Goal: Contribute content: Add original content to the website for others to see

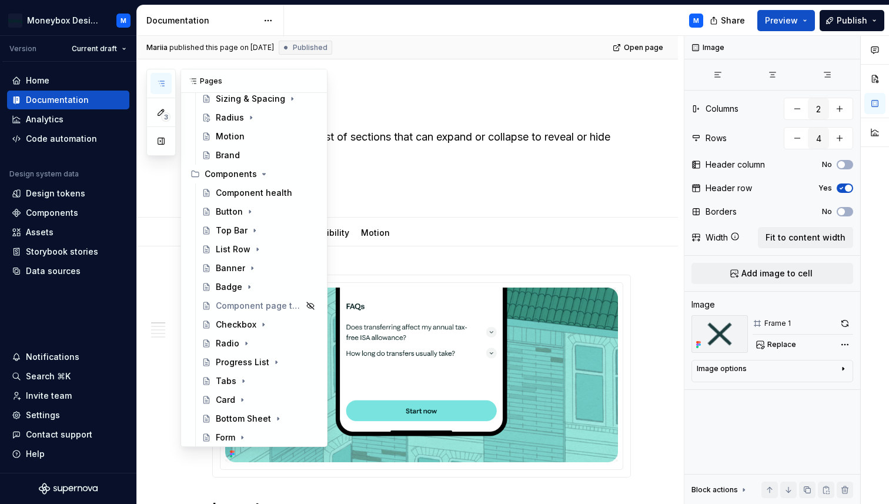
scroll to position [179, 0]
click at [226, 232] on div "Top Bar" at bounding box center [232, 231] width 32 height 12
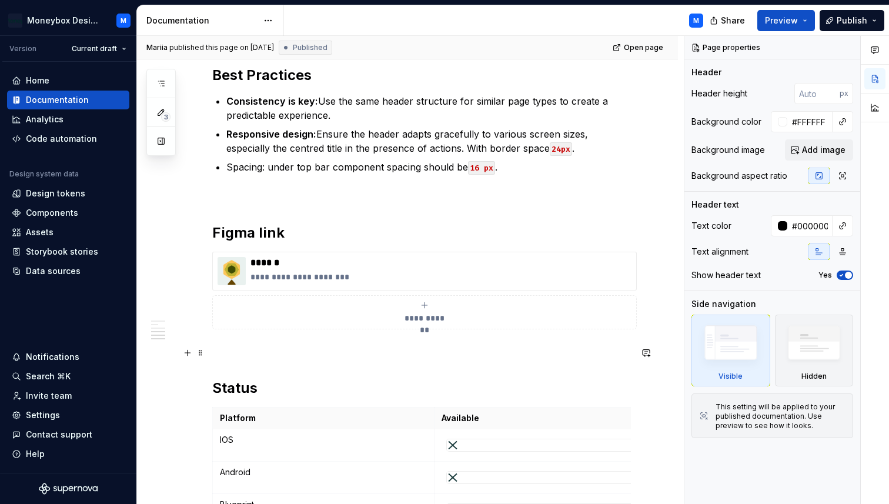
scroll to position [1675, 0]
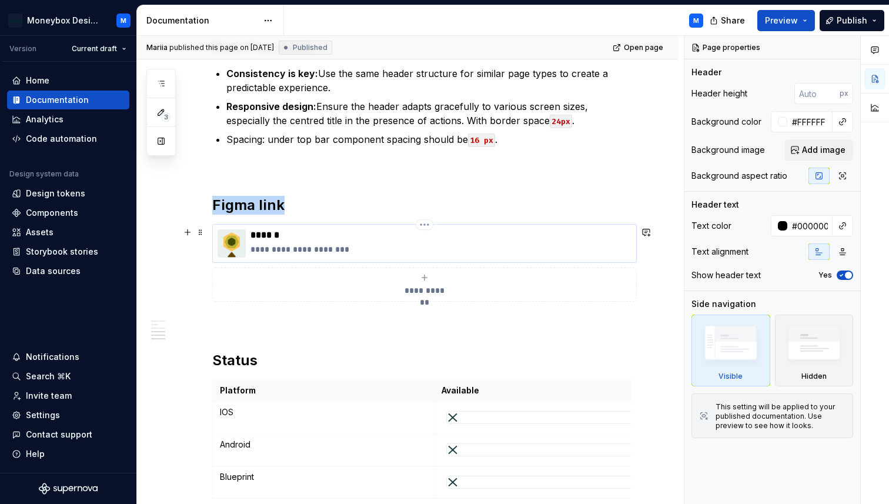
click at [229, 248] on img at bounding box center [232, 243] width 28 height 28
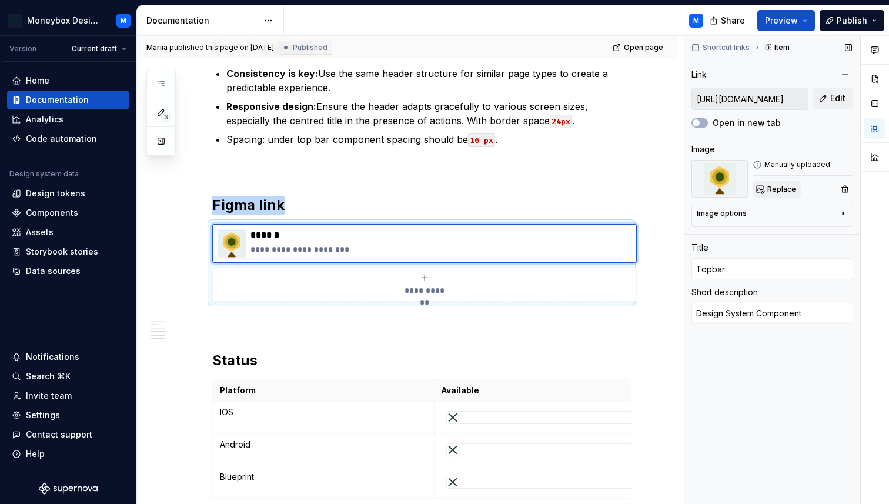
click at [769, 189] on span "Replace" at bounding box center [782, 189] width 29 height 9
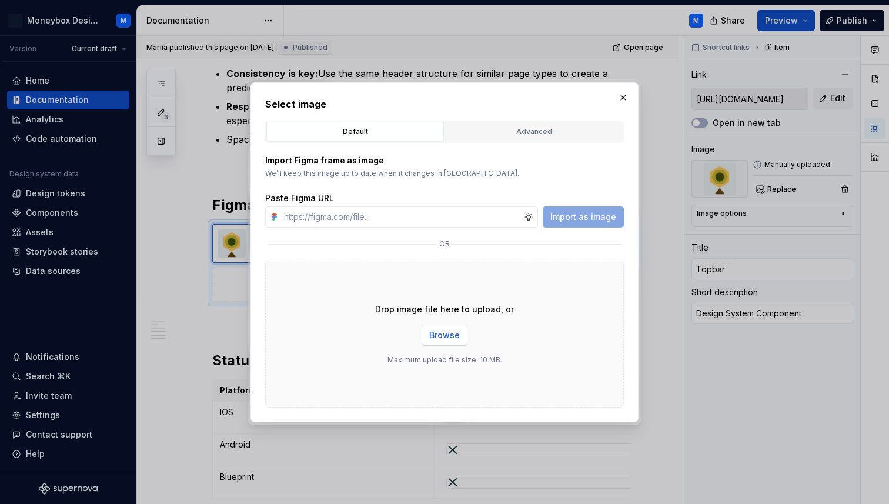
click at [443, 337] on span "Browse" at bounding box center [444, 335] width 31 height 12
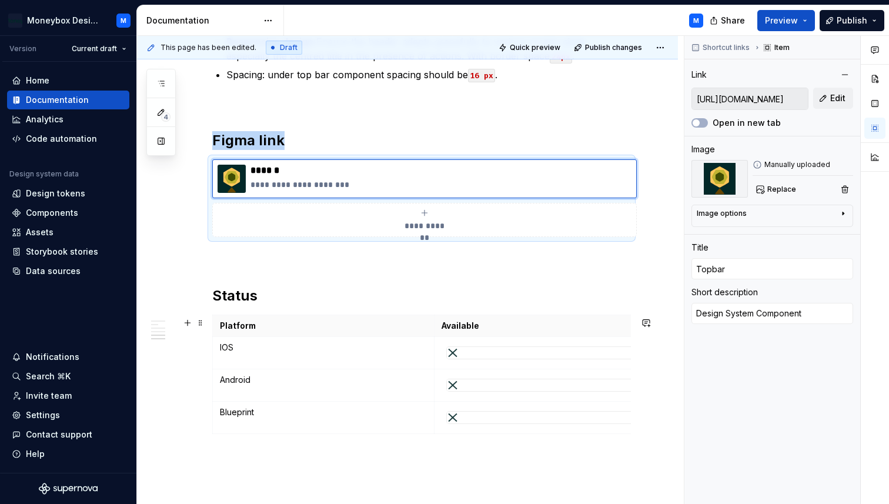
scroll to position [1775, 0]
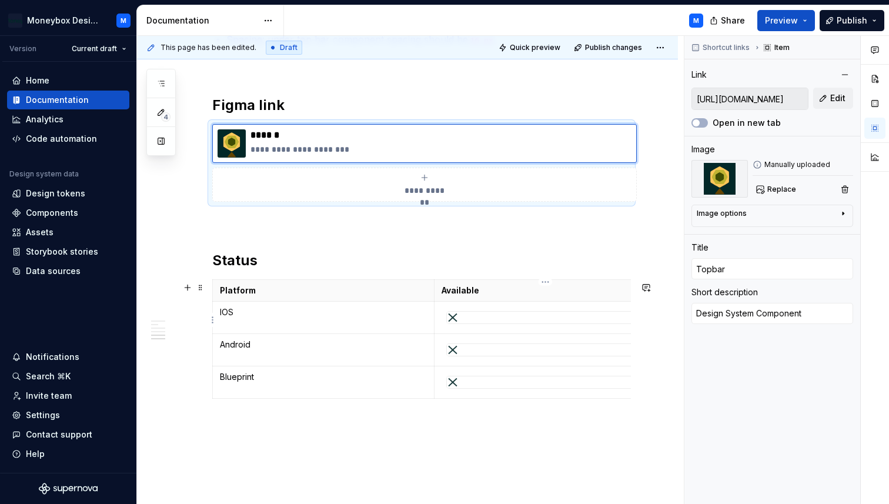
click at [473, 321] on div at bounding box center [545, 318] width 197 height 12
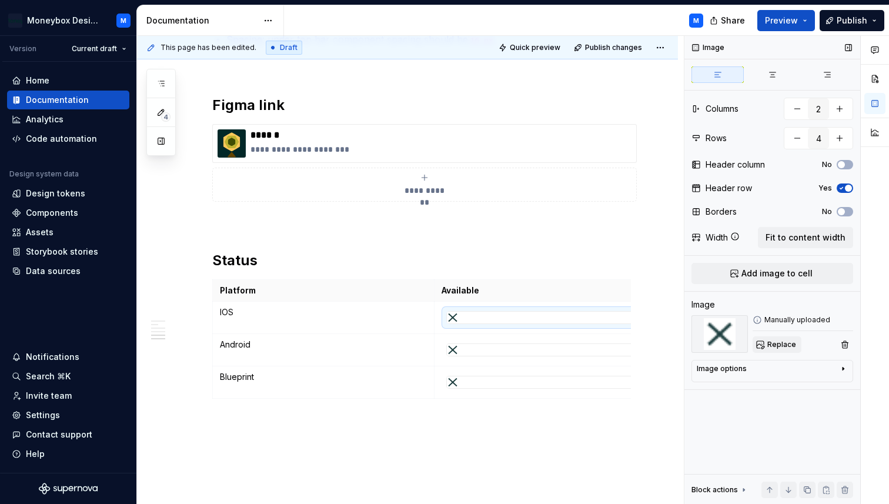
click at [768, 346] on span "Replace" at bounding box center [782, 344] width 29 height 9
type textarea "*"
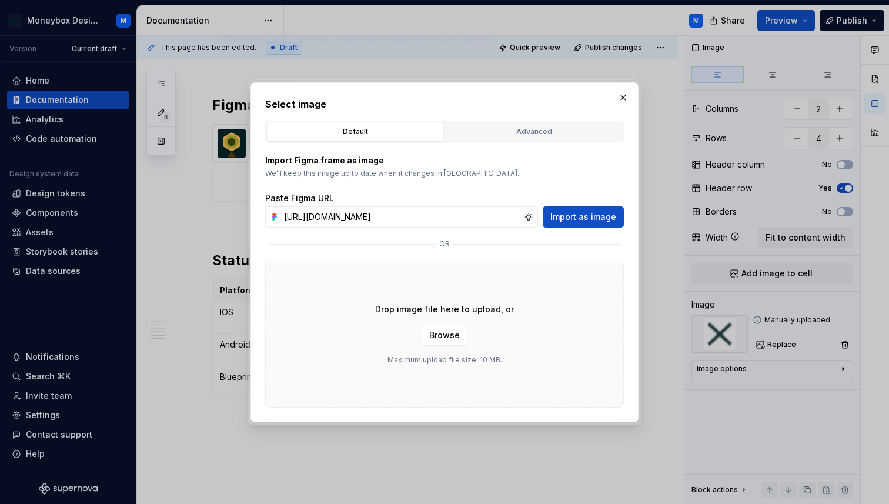
scroll to position [0, 262]
type input "[URL][DOMAIN_NAME]"
click at [593, 215] on span "Import as image" at bounding box center [584, 217] width 66 height 12
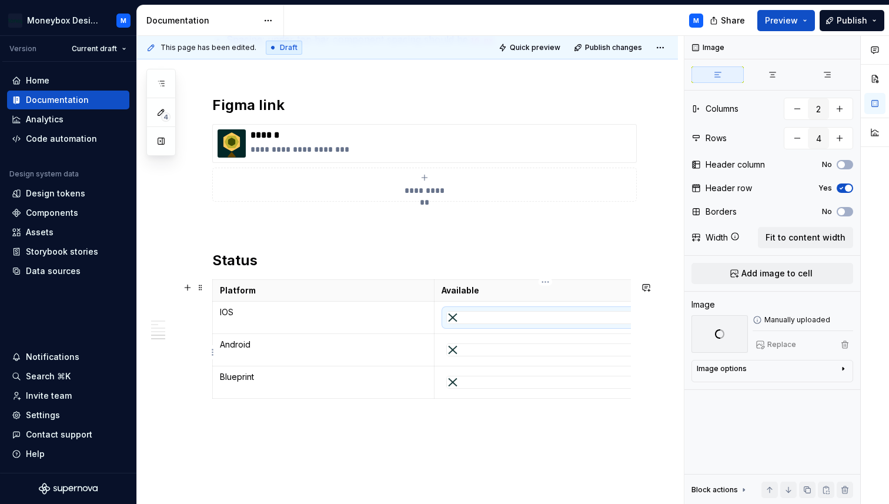
click at [520, 351] on div at bounding box center [545, 350] width 197 height 12
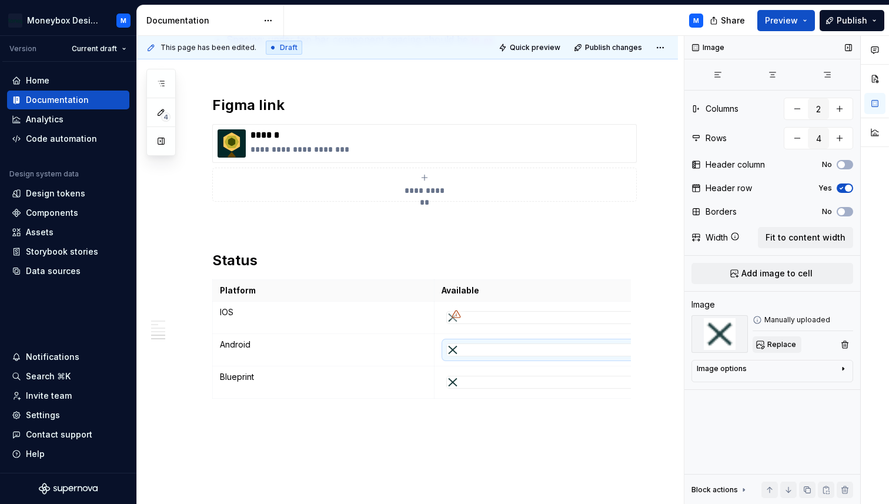
click at [787, 345] on span "Replace" at bounding box center [782, 344] width 29 height 9
type textarea "*"
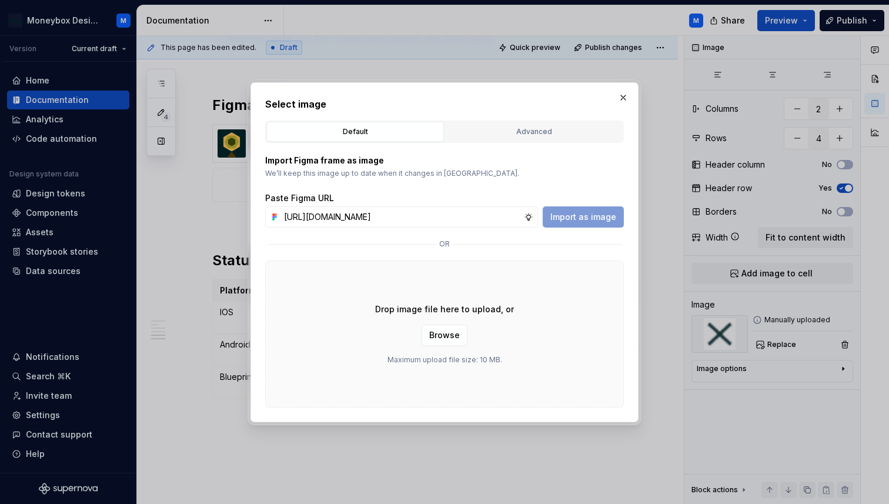
scroll to position [0, 262]
type input "[URL][DOMAIN_NAME]"
click at [569, 219] on span "Import as image" at bounding box center [584, 217] width 66 height 12
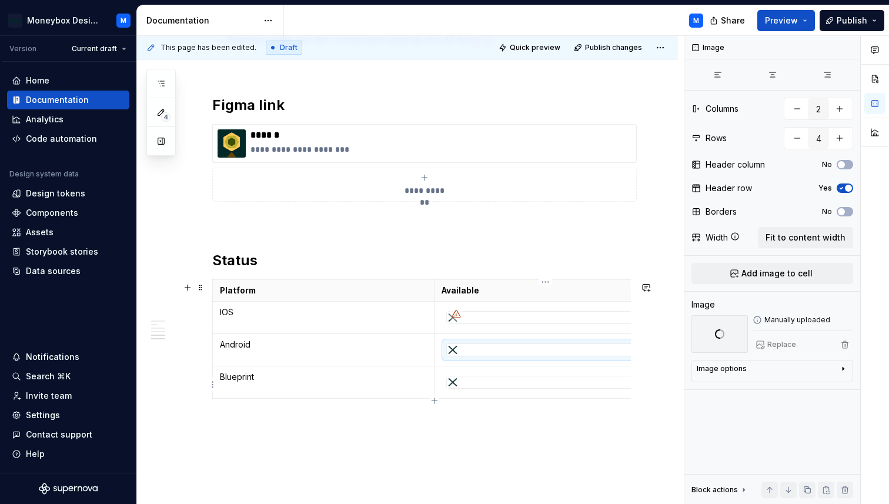
click at [522, 385] on div at bounding box center [545, 382] width 197 height 12
click at [782, 344] on span "Replace" at bounding box center [782, 344] width 29 height 9
type textarea "*"
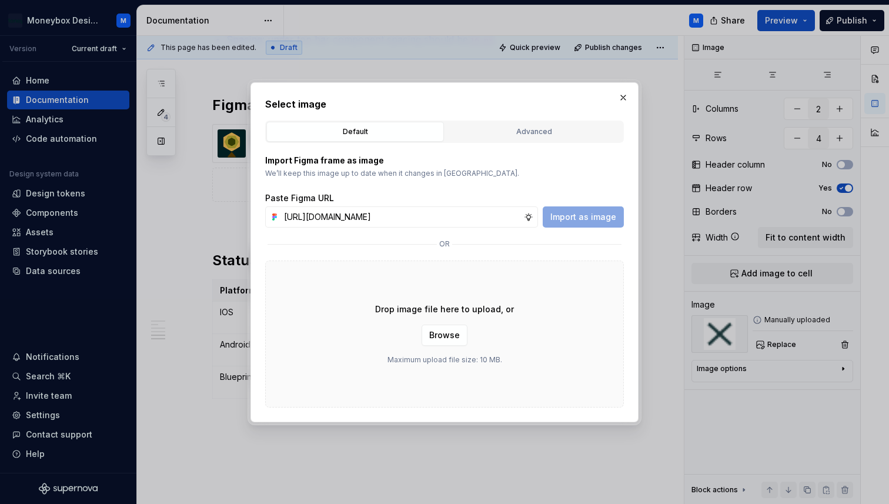
scroll to position [0, 262]
type input "[URL][DOMAIN_NAME]"
click at [589, 217] on span "Import as image" at bounding box center [584, 217] width 66 height 12
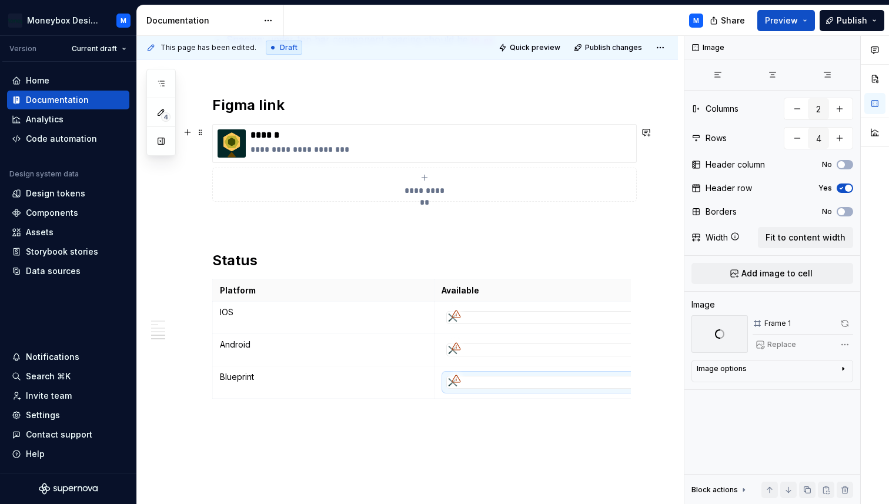
scroll to position [0, 11]
click at [613, 45] on span "Publish changes" at bounding box center [613, 47] width 57 height 9
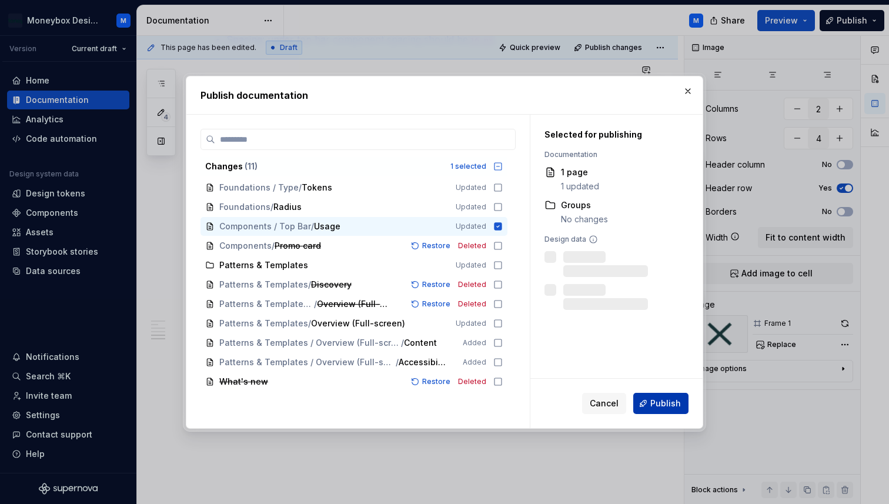
click at [656, 408] on span "Publish" at bounding box center [666, 404] width 31 height 12
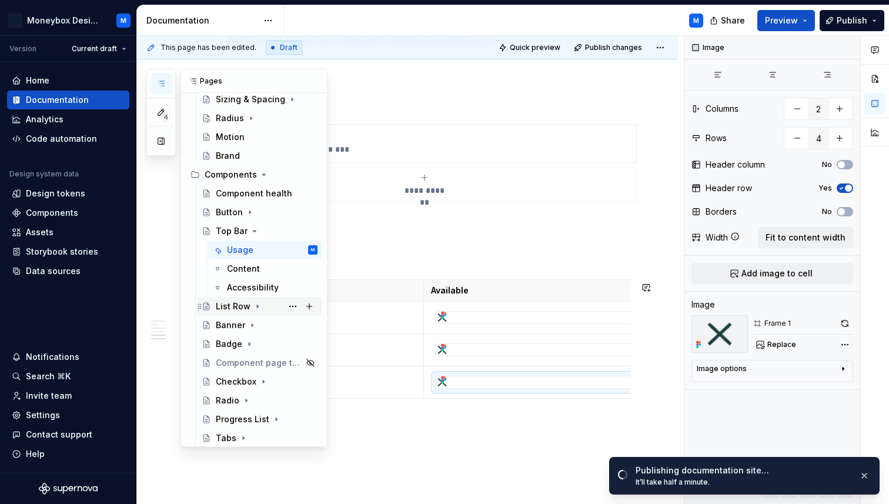
click at [226, 304] on div "List Row" at bounding box center [233, 307] width 35 height 12
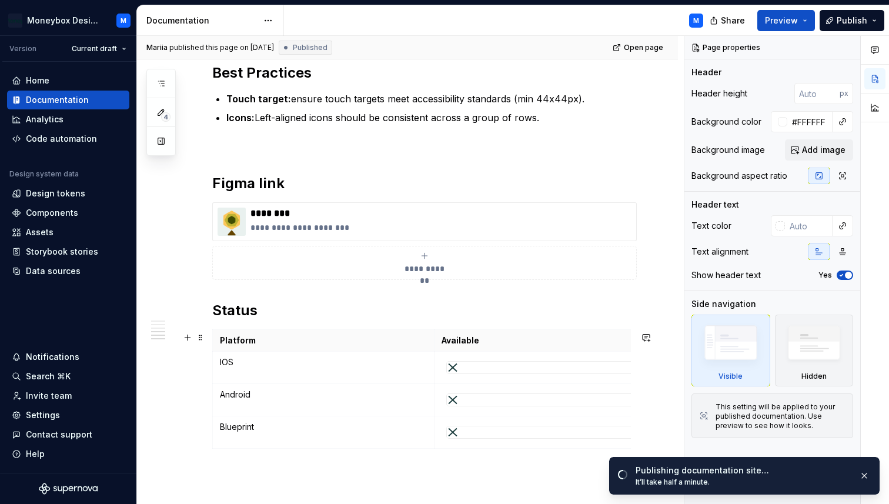
scroll to position [1926, 0]
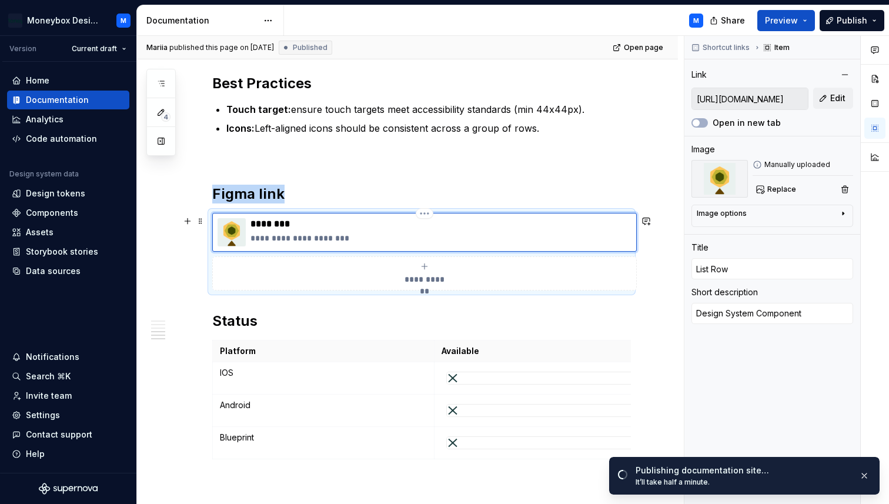
click at [231, 240] on img at bounding box center [232, 232] width 28 height 28
click at [779, 184] on button "Replace" at bounding box center [777, 189] width 49 height 16
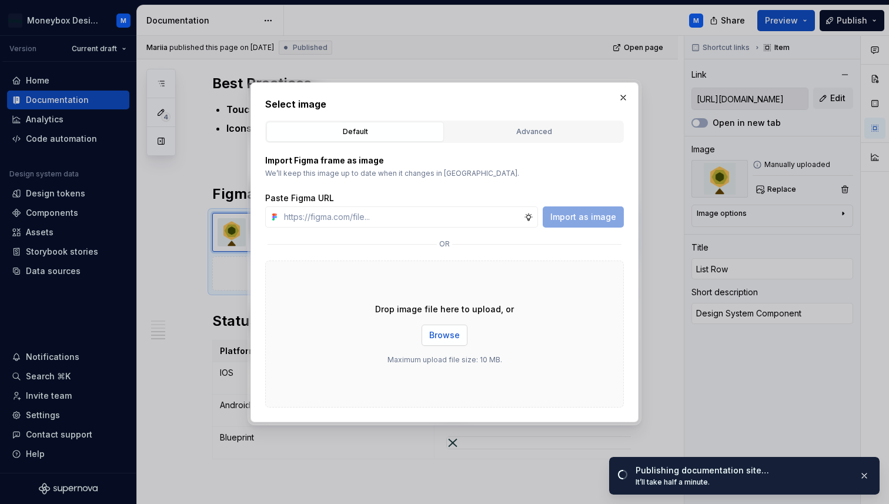
click at [438, 340] on span "Browse" at bounding box center [444, 335] width 31 height 12
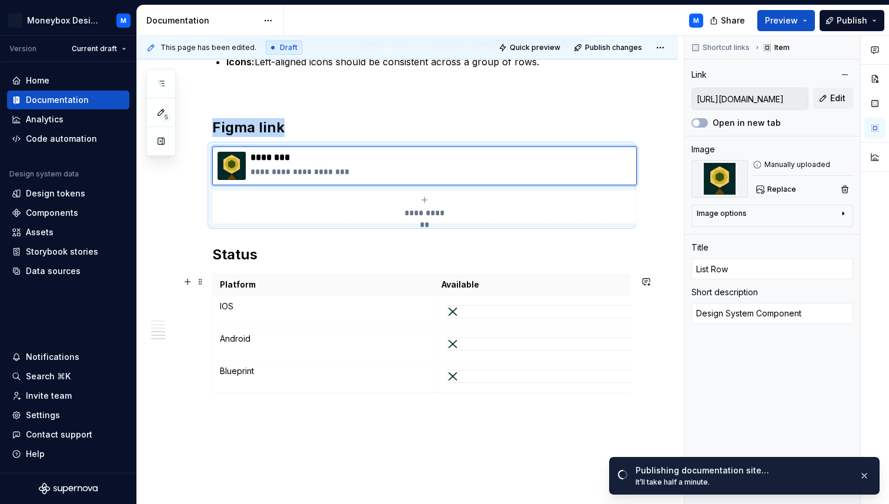
scroll to position [2033, 0]
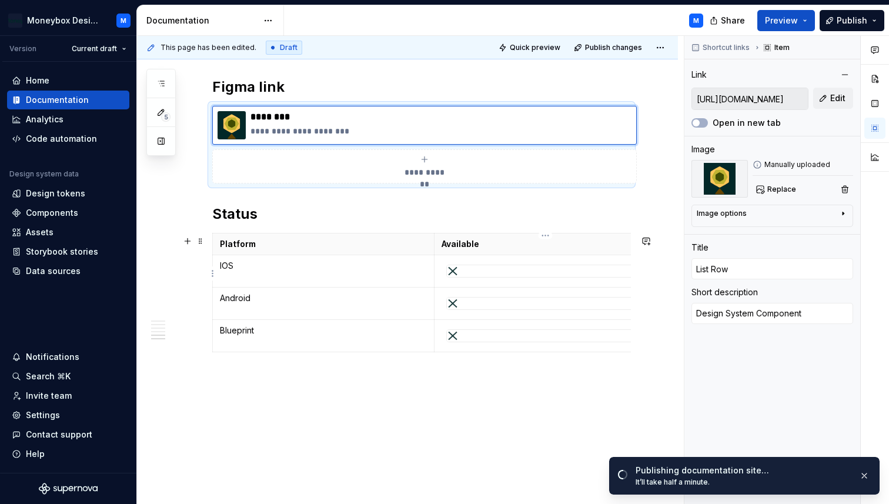
click at [493, 273] on div at bounding box center [545, 271] width 197 height 12
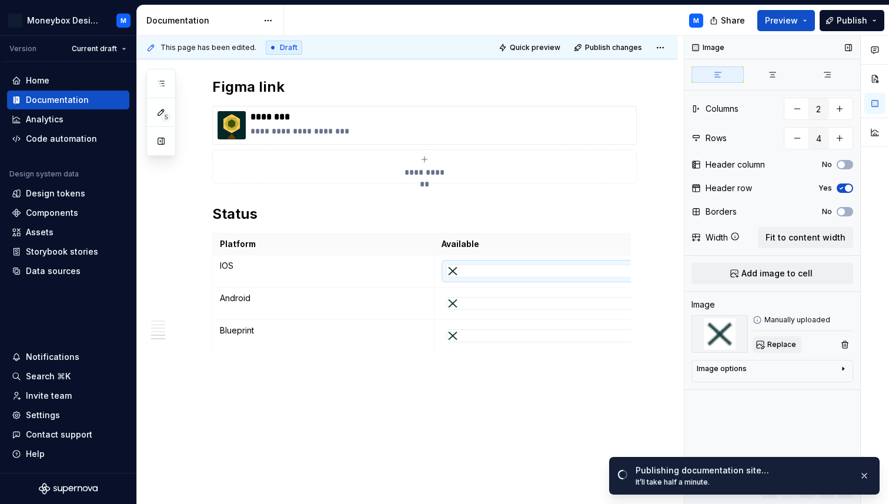
click at [776, 342] on span "Replace" at bounding box center [782, 344] width 29 height 9
type textarea "*"
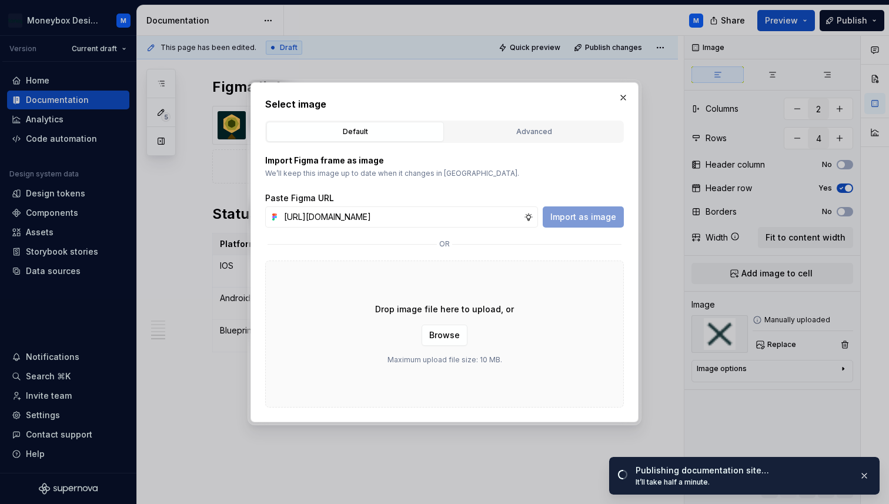
scroll to position [0, 262]
type input "[URL][DOMAIN_NAME]"
click at [598, 222] on span "Import as image" at bounding box center [584, 217] width 66 height 12
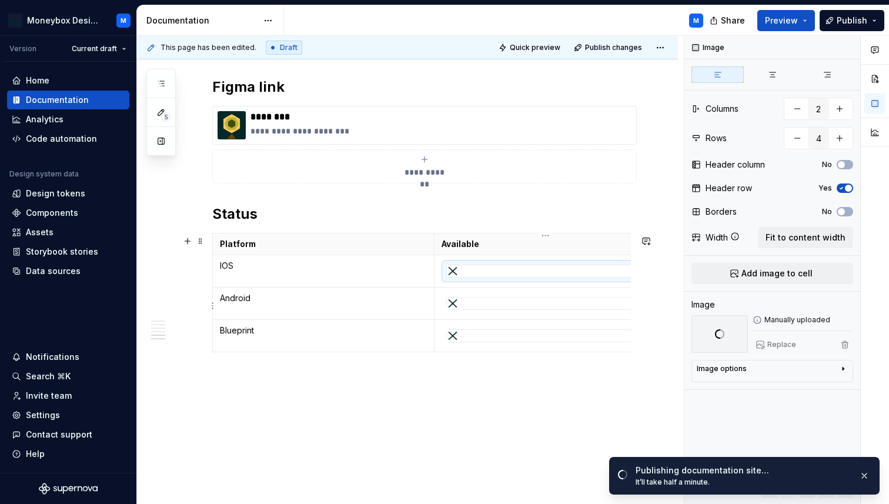
click at [511, 309] on div at bounding box center [545, 304] width 197 height 12
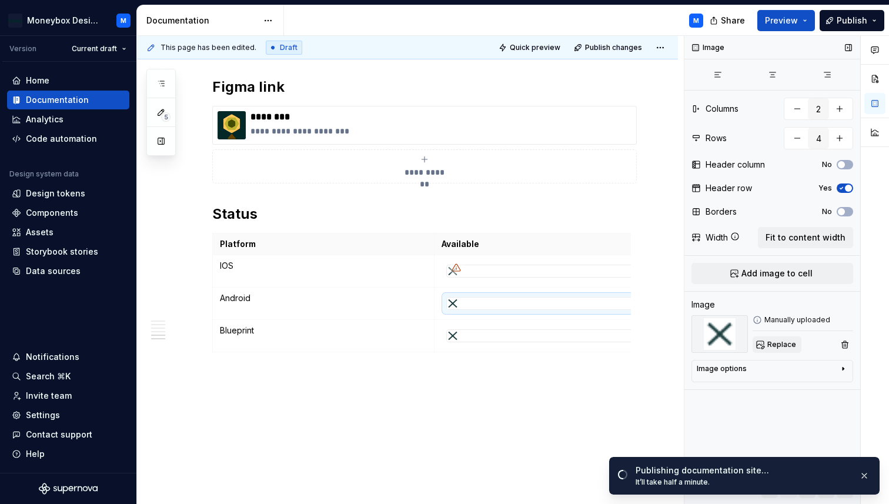
click at [777, 344] on span "Replace" at bounding box center [782, 344] width 29 height 9
type textarea "*"
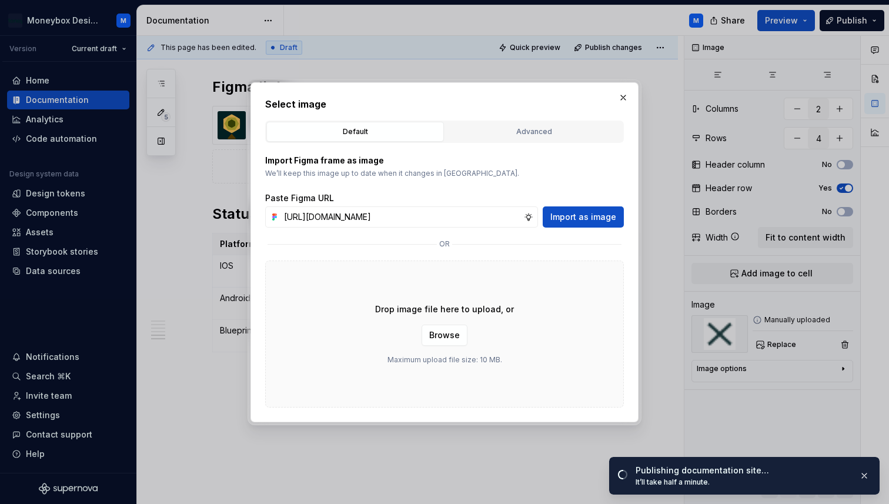
type input "[URL][DOMAIN_NAME]"
click at [592, 229] on div "Import Figma frame as image We’ll keep this image up to date when it changes in…" at bounding box center [444, 275] width 359 height 265
click at [588, 224] on button "Import as image" at bounding box center [583, 216] width 81 height 21
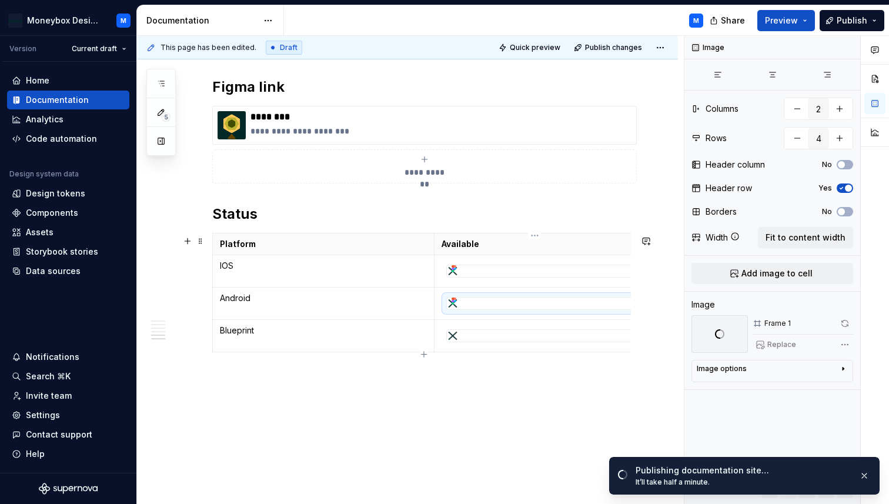
scroll to position [0, 11]
click at [501, 340] on div at bounding box center [534, 336] width 197 height 12
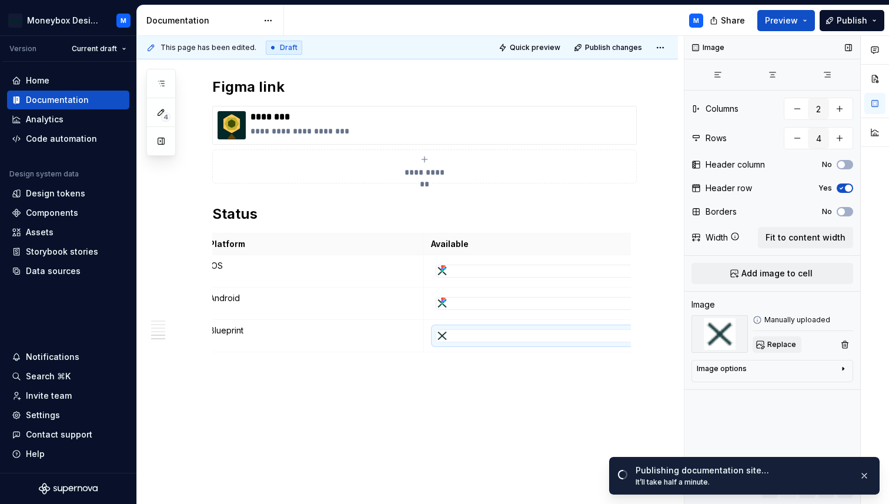
click at [778, 339] on button "Replace" at bounding box center [777, 344] width 49 height 16
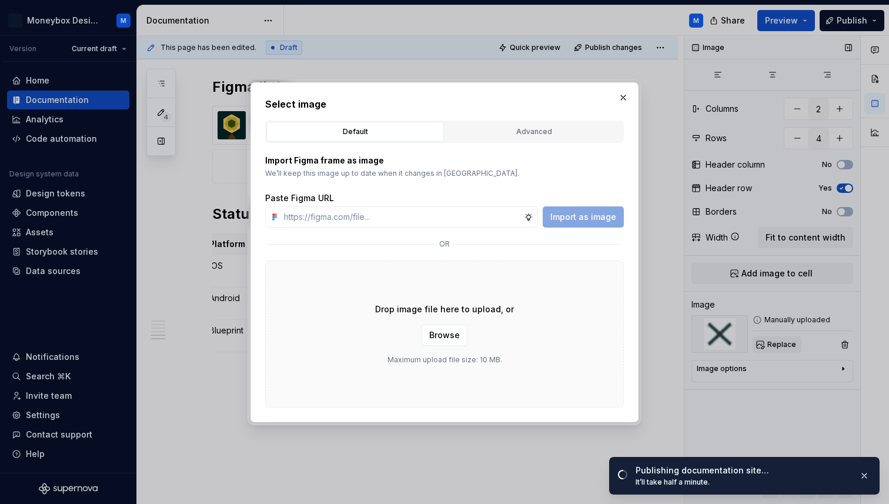
type textarea "*"
type input "[URL][DOMAIN_NAME]"
click at [582, 223] on button "Import as image" at bounding box center [583, 216] width 81 height 21
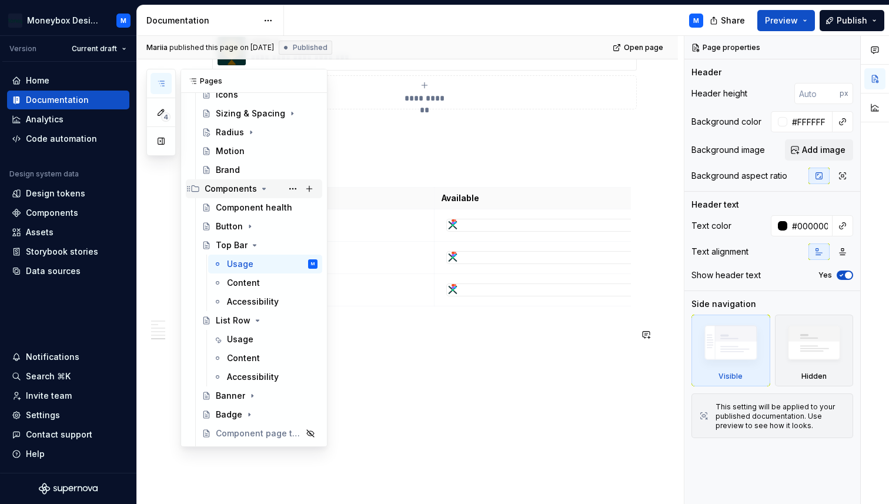
scroll to position [169, 0]
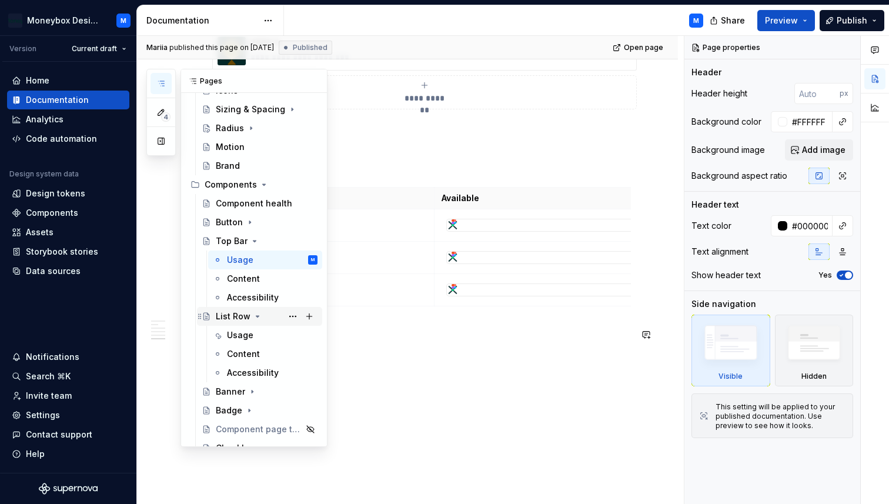
click at [227, 316] on div "List Row" at bounding box center [233, 317] width 35 height 12
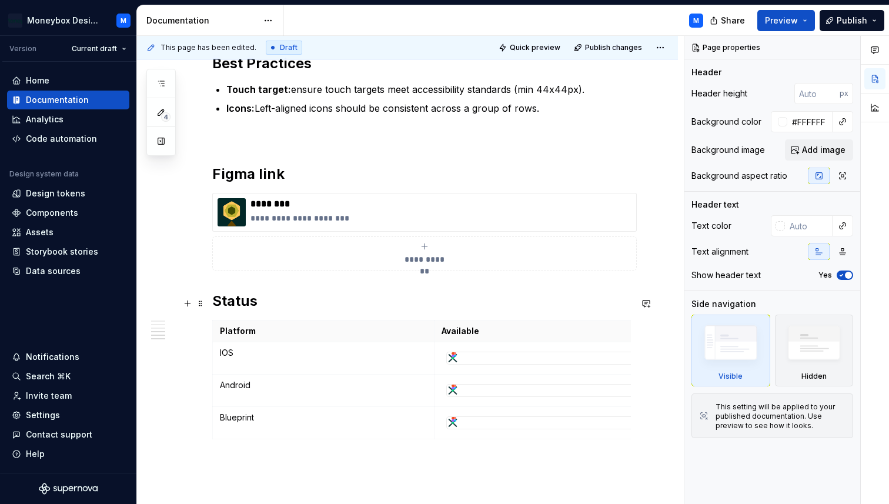
scroll to position [1969, 0]
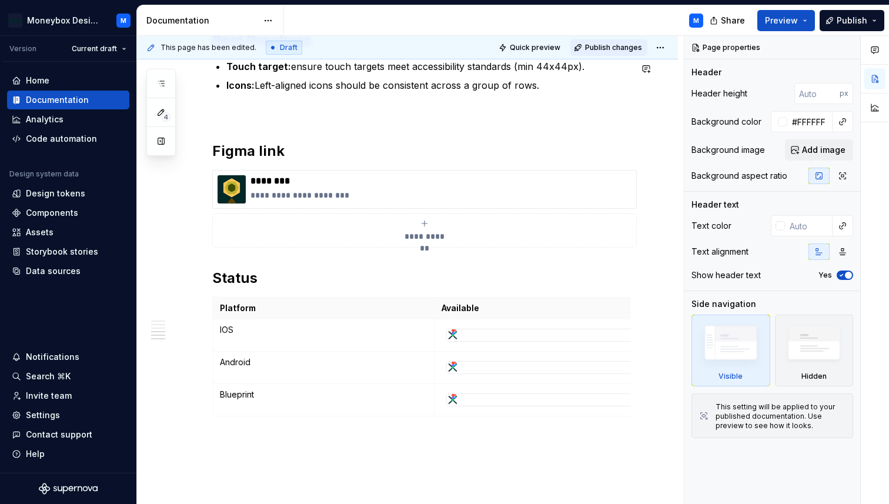
click at [615, 53] on button "Publish changes" at bounding box center [609, 47] width 77 height 16
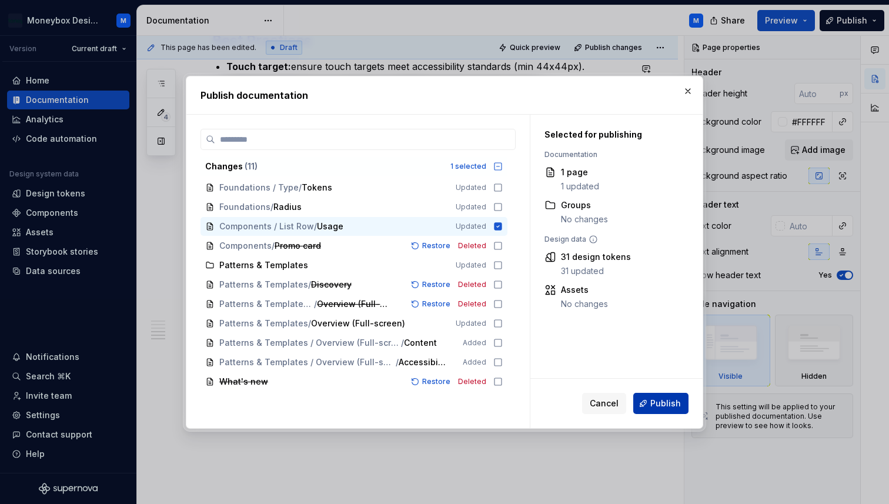
click at [659, 403] on span "Publish" at bounding box center [666, 404] width 31 height 12
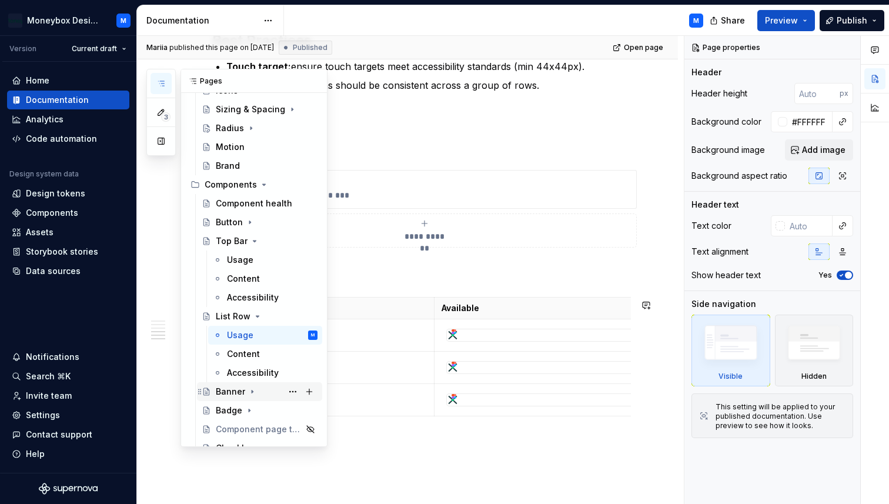
click at [229, 389] on div "Banner" at bounding box center [230, 392] width 29 height 12
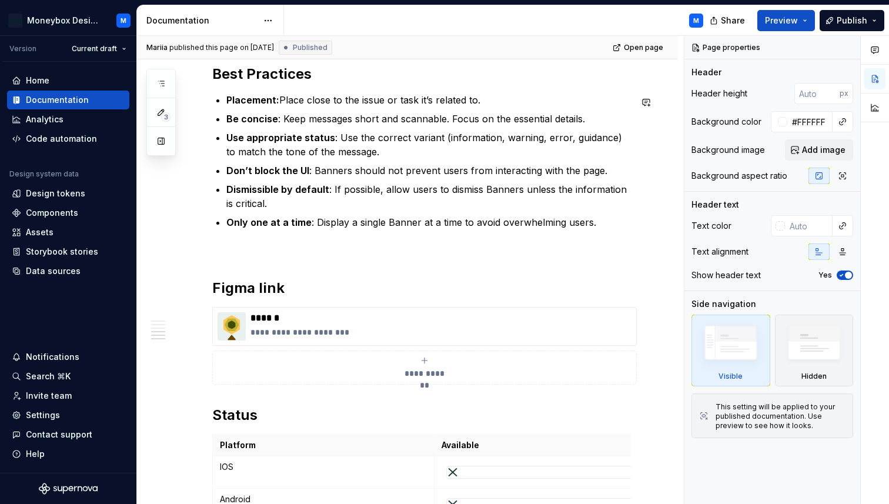
scroll to position [2206, 0]
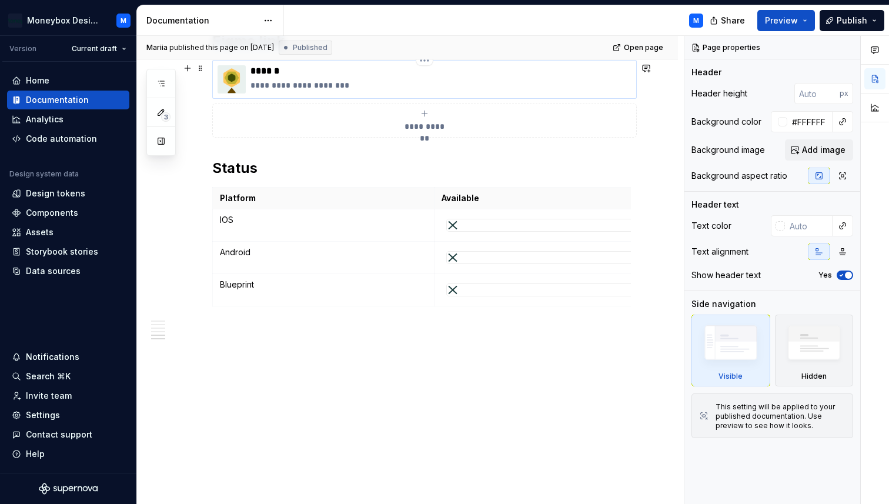
click at [226, 86] on img at bounding box center [232, 79] width 28 height 28
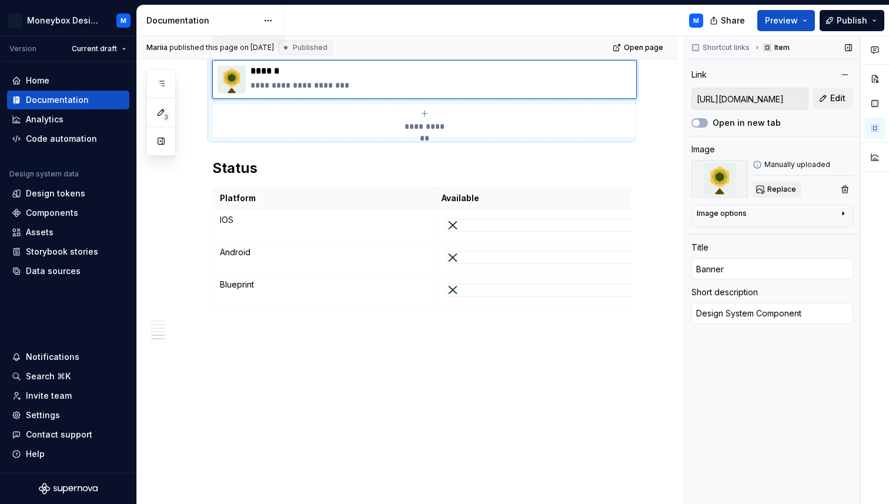
click at [788, 185] on span "Replace" at bounding box center [782, 189] width 29 height 9
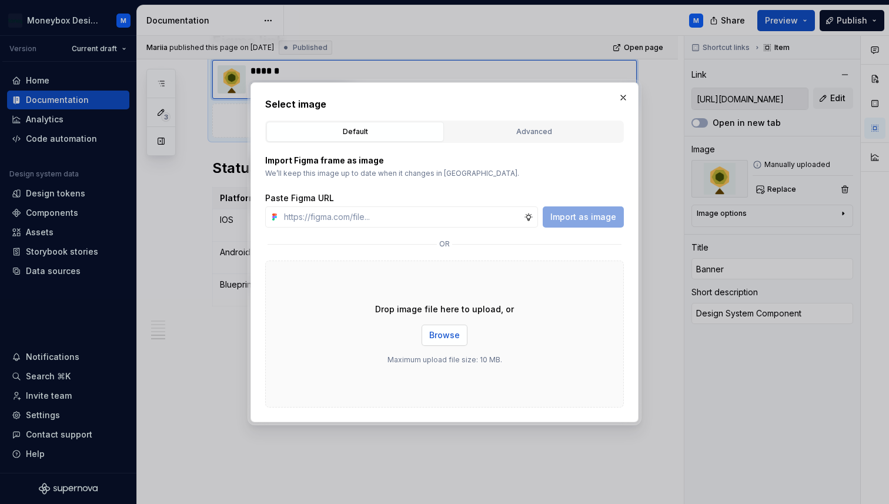
click at [446, 328] on button "Browse" at bounding box center [445, 335] width 46 height 21
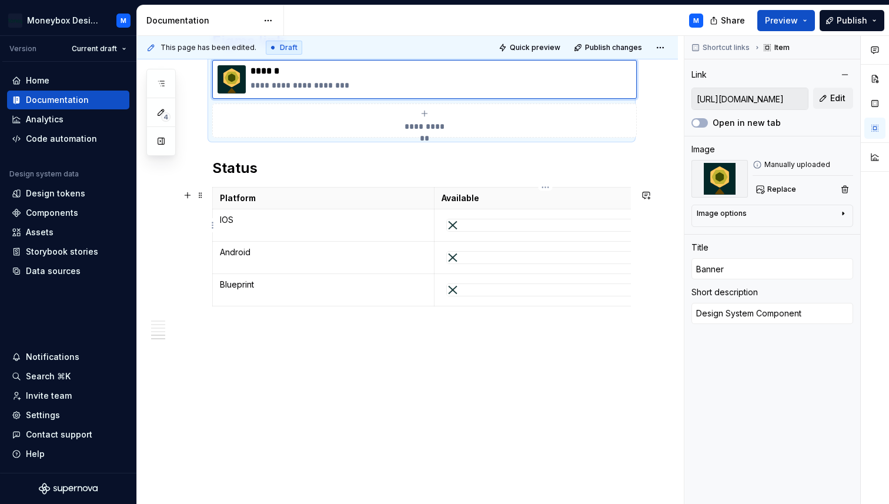
click at [486, 228] on div at bounding box center [545, 225] width 197 height 12
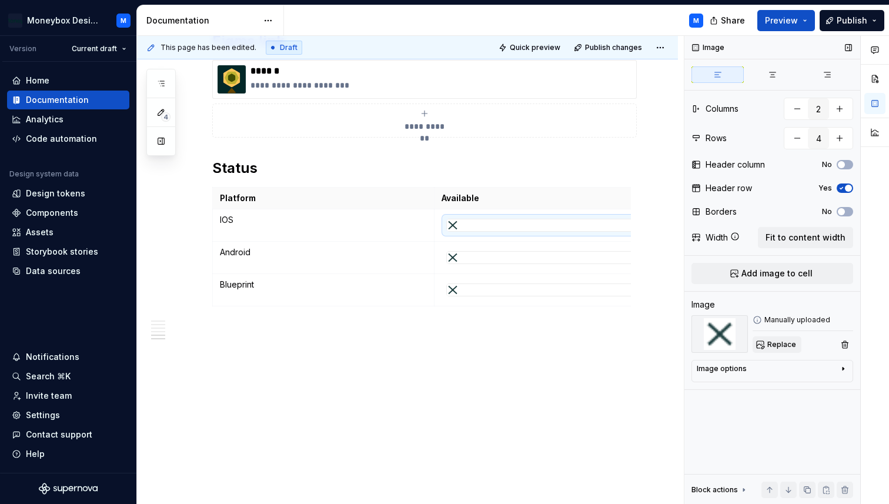
click at [785, 341] on span "Replace" at bounding box center [782, 344] width 29 height 9
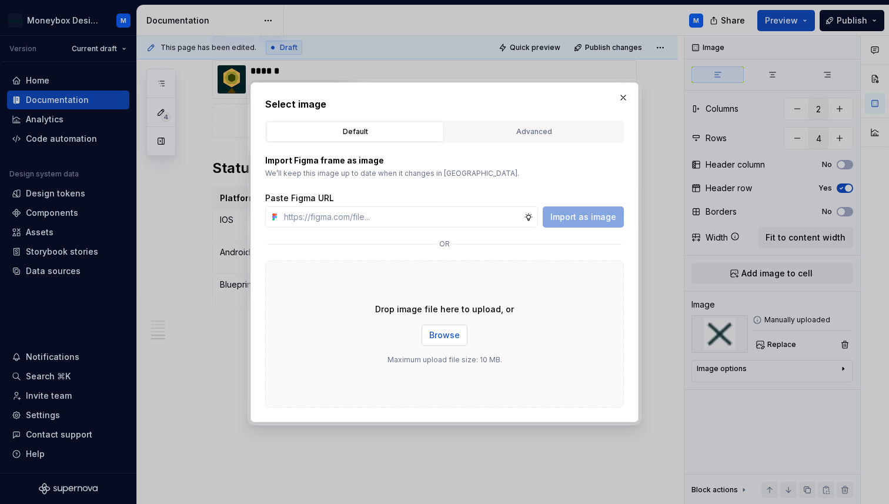
click at [451, 336] on span "Browse" at bounding box center [444, 335] width 31 height 12
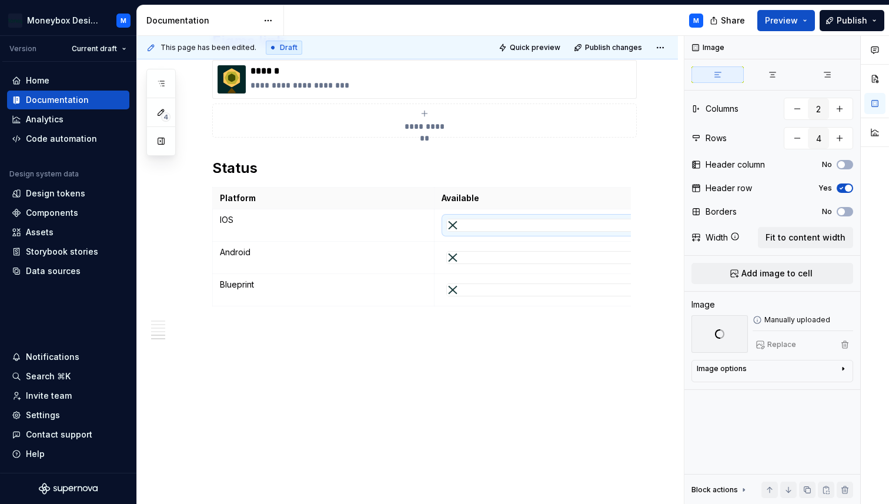
scroll to position [0, 11]
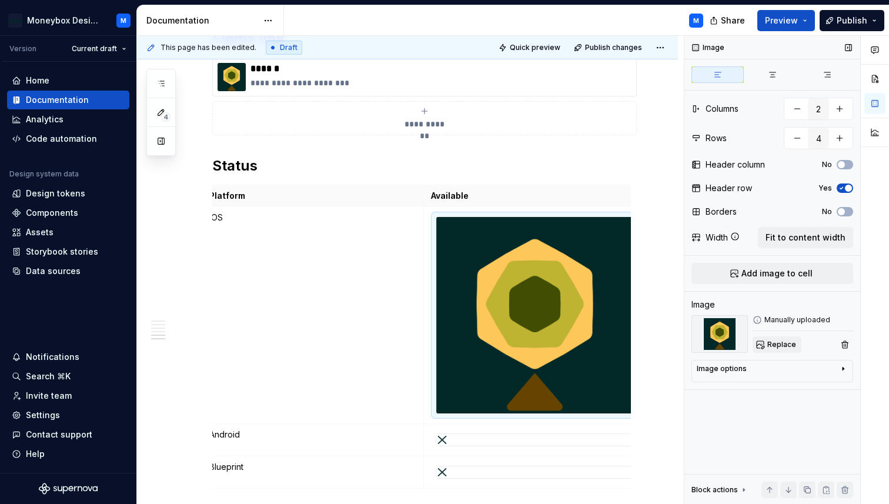
click at [779, 345] on span "Replace" at bounding box center [782, 344] width 29 height 9
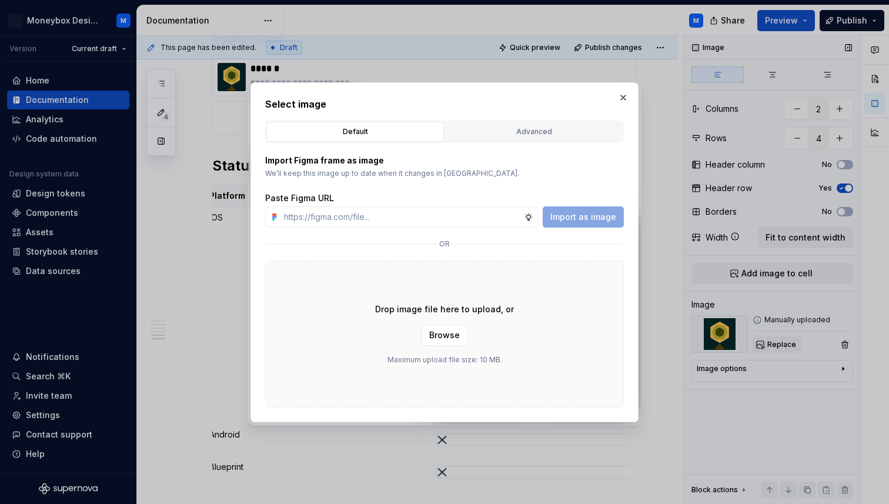
type textarea "*"
type input "[URL][DOMAIN_NAME]"
click at [585, 209] on button "Import as image" at bounding box center [583, 216] width 81 height 21
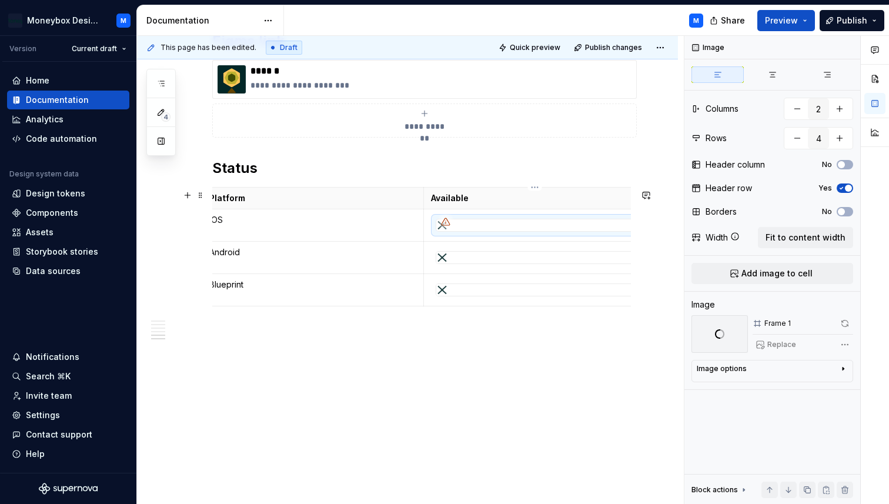
click at [473, 259] on div at bounding box center [534, 258] width 197 height 12
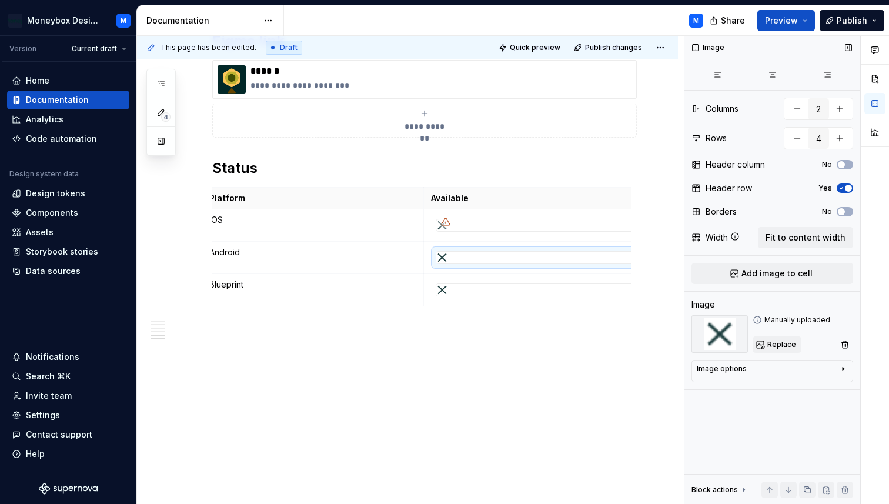
click at [773, 343] on span "Replace" at bounding box center [782, 344] width 29 height 9
type textarea "*"
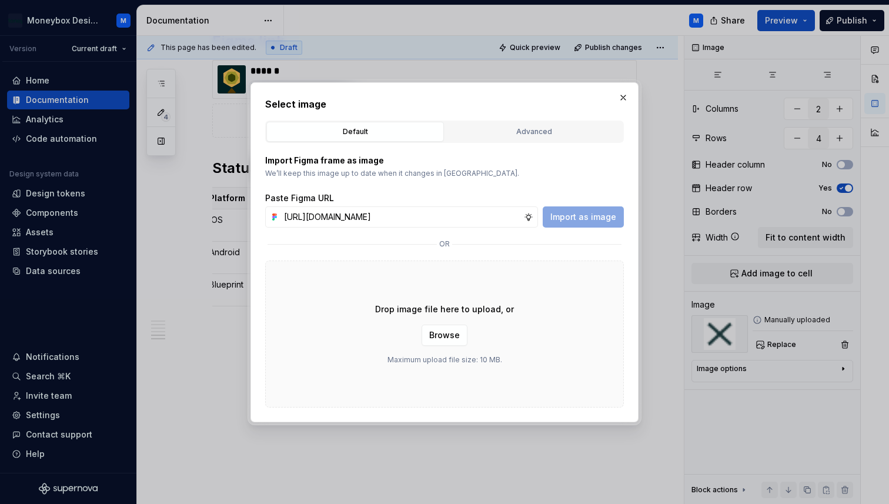
scroll to position [0, 262]
type input "[URL][DOMAIN_NAME]"
click at [588, 229] on div "Import Figma frame as image We’ll keep this image up to date when it changes in…" at bounding box center [444, 275] width 359 height 265
click at [583, 223] on button "Import as image" at bounding box center [583, 216] width 81 height 21
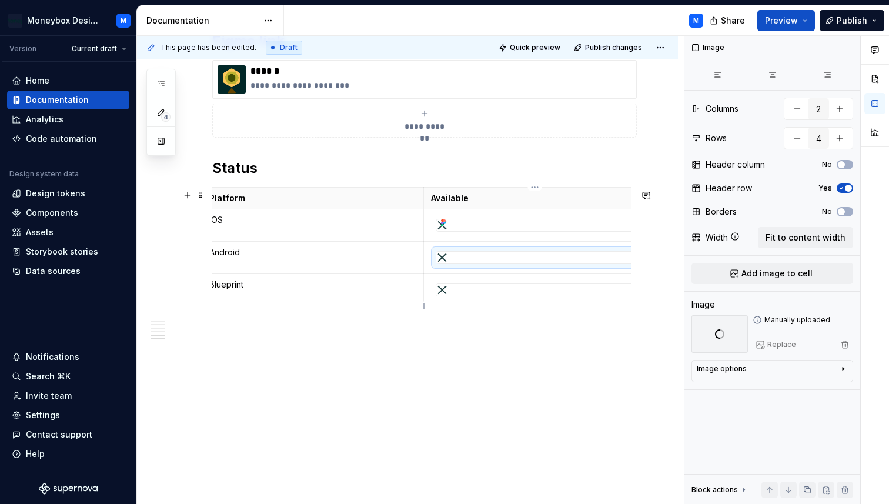
click at [476, 291] on div at bounding box center [534, 290] width 197 height 12
click at [775, 340] on span "Replace" at bounding box center [782, 344] width 29 height 9
type textarea "*"
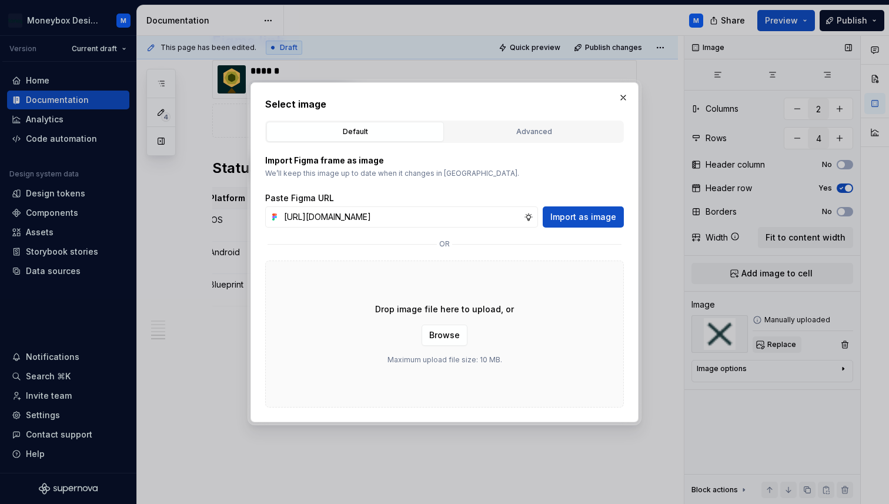
scroll to position [0, 262]
type input "[URL][DOMAIN_NAME]"
click at [576, 214] on span "Import as image" at bounding box center [584, 217] width 66 height 12
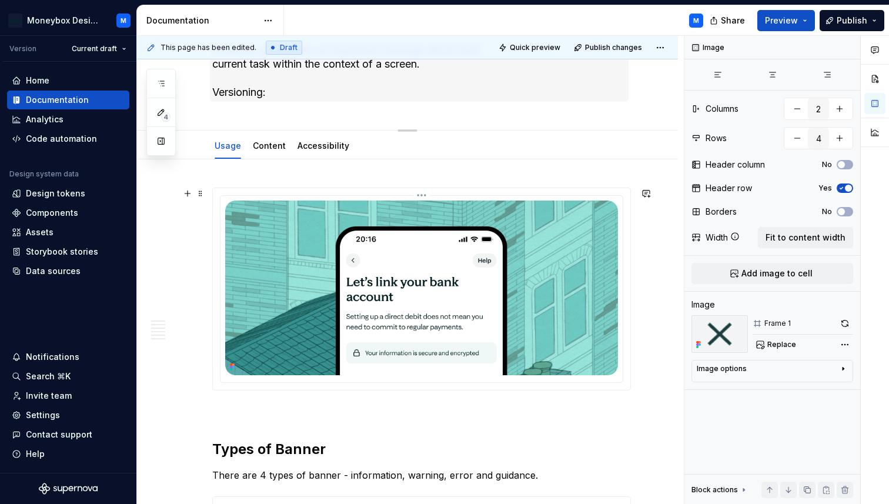
scroll to position [0, 0]
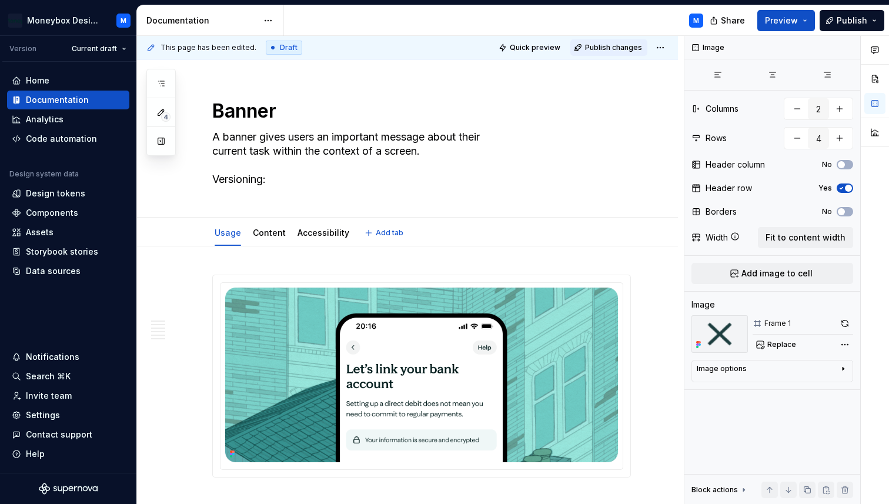
click at [603, 49] on span "Publish changes" at bounding box center [613, 47] width 57 height 9
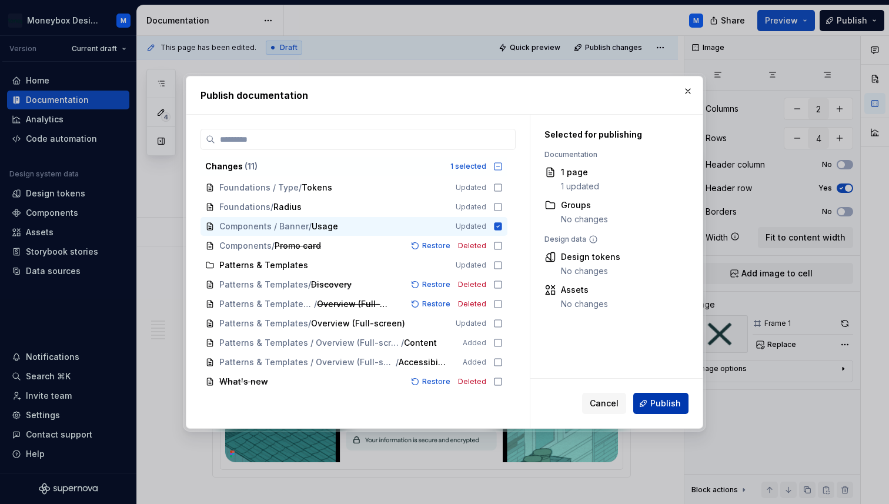
click at [664, 398] on span "Publish" at bounding box center [666, 404] width 31 height 12
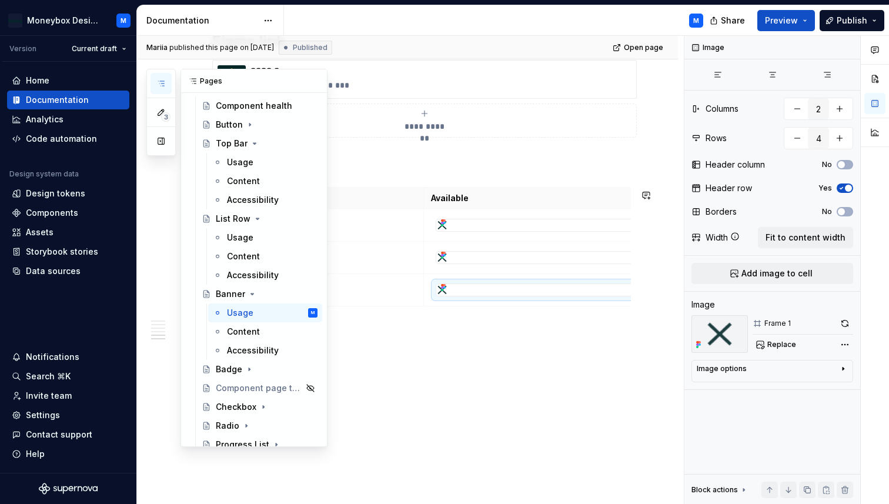
scroll to position [376, 0]
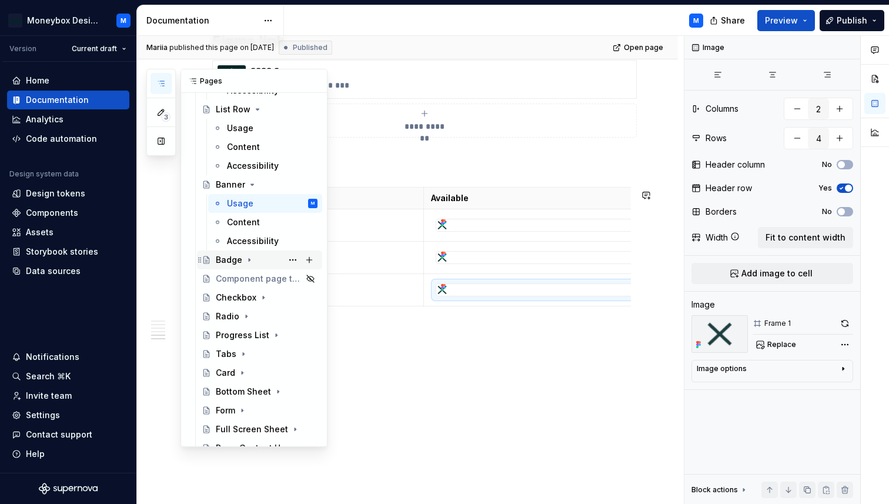
click at [224, 266] on div "Badge" at bounding box center [267, 260] width 102 height 16
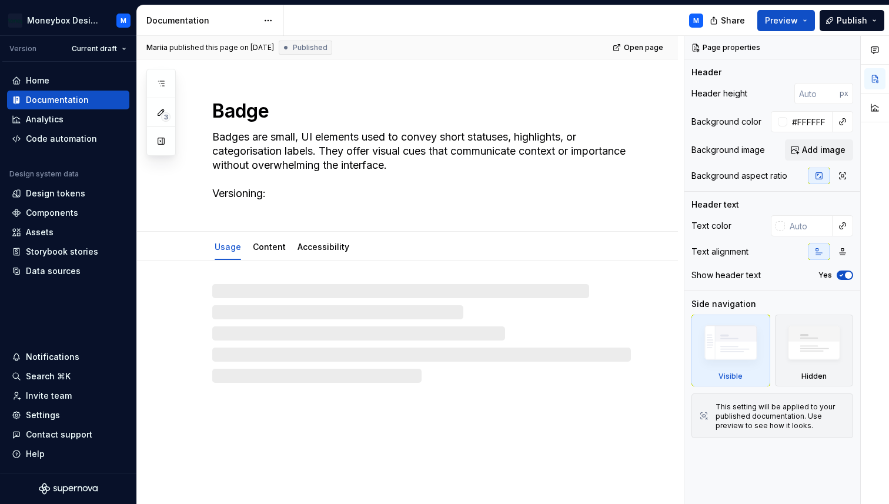
type textarea "*"
